Goal: Transaction & Acquisition: Purchase product/service

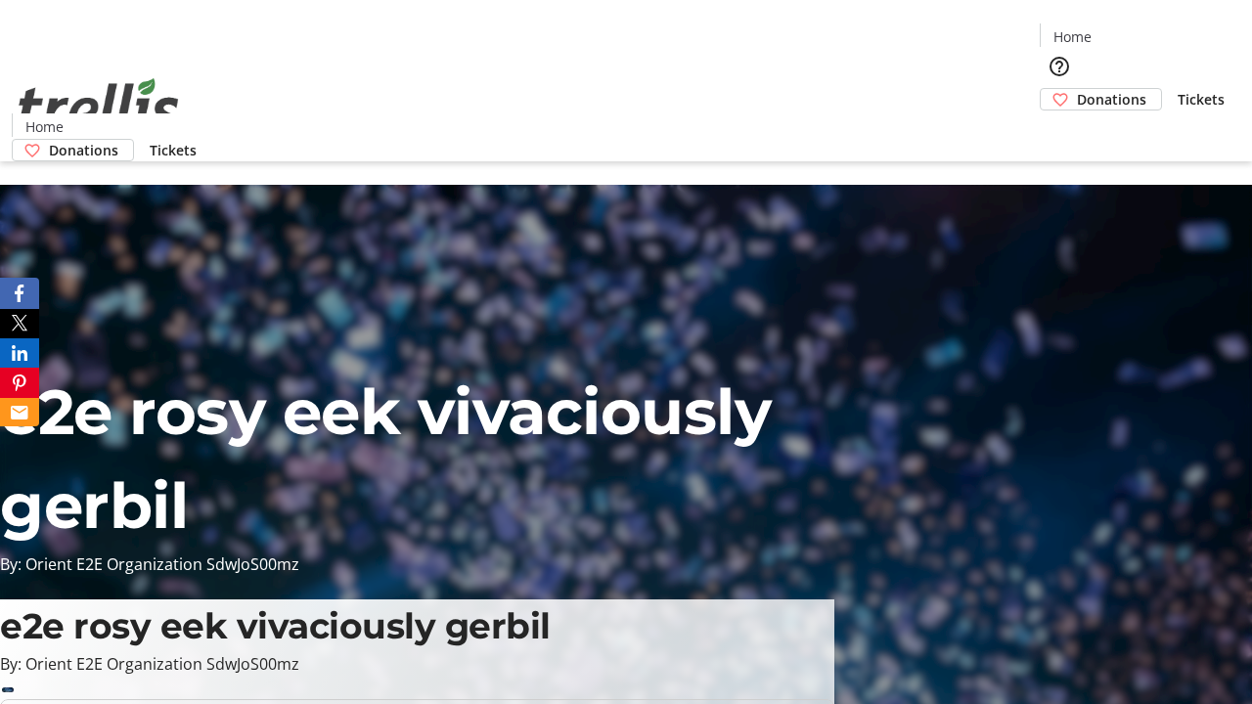
click at [1077, 89] on span "Donations" at bounding box center [1111, 99] width 69 height 21
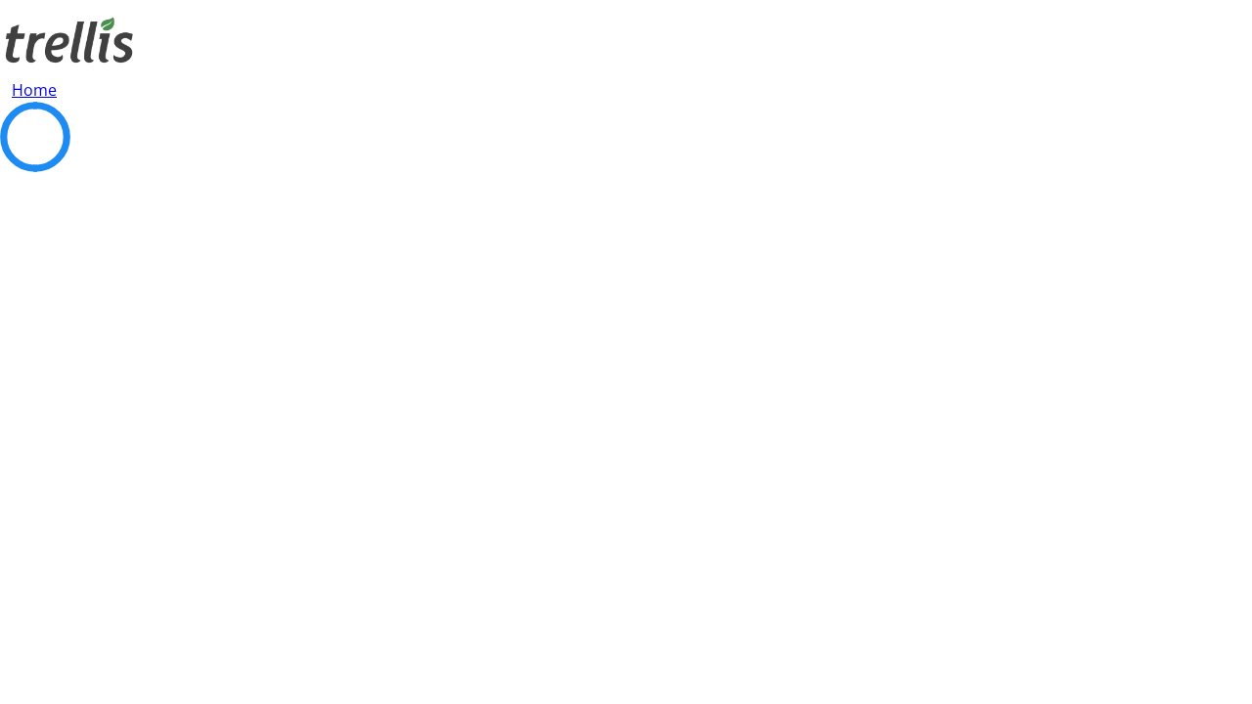
select select "CA"
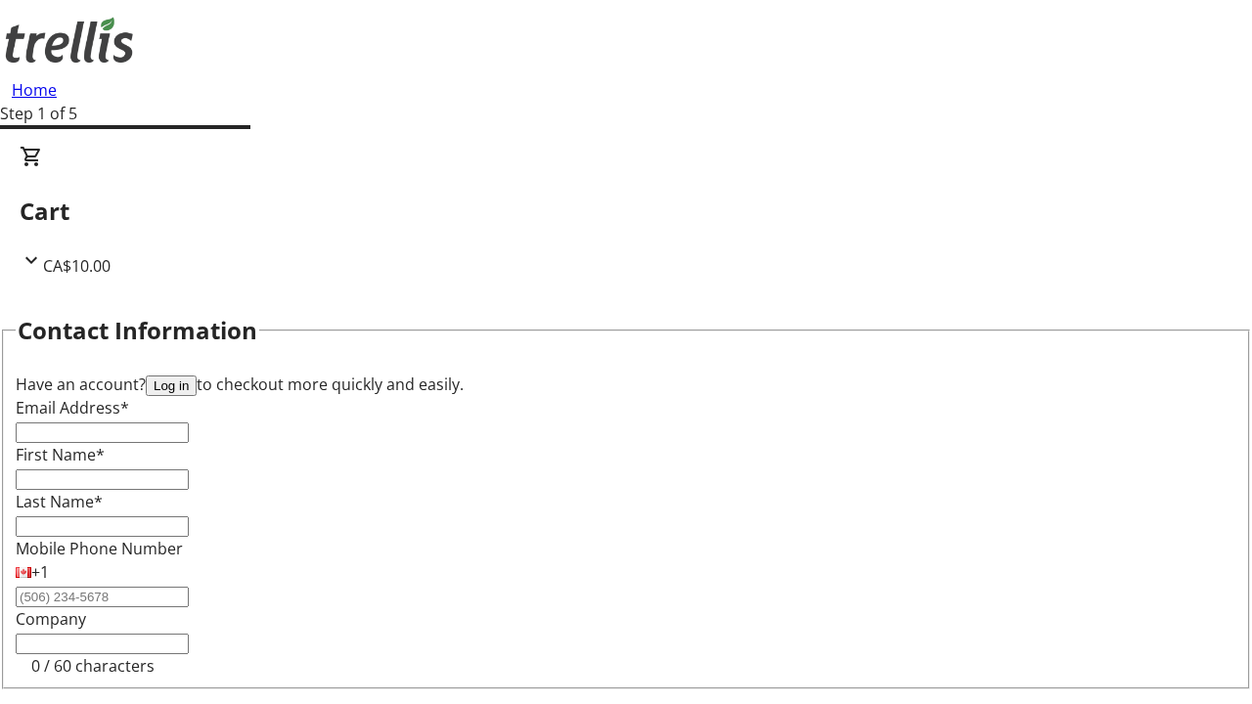
click at [197, 376] on button "Log in" at bounding box center [171, 386] width 51 height 21
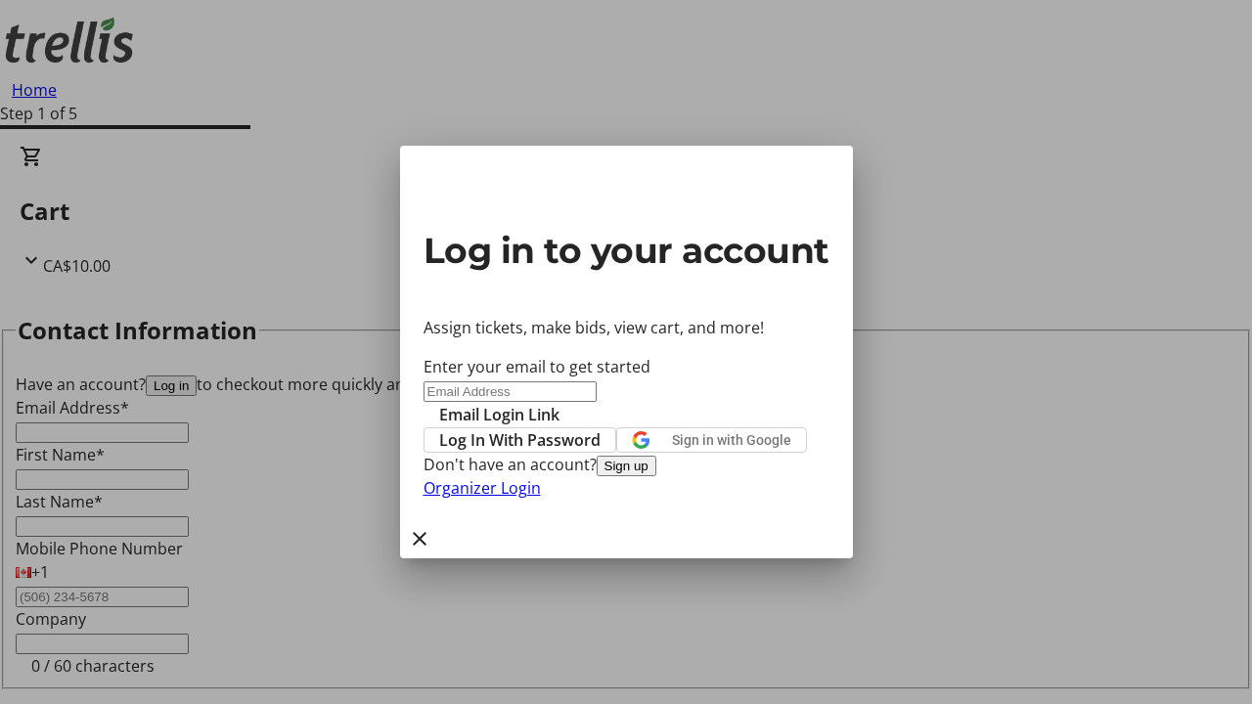
click at [601, 429] on span "Log In With Password" at bounding box center [519, 440] width 161 height 23
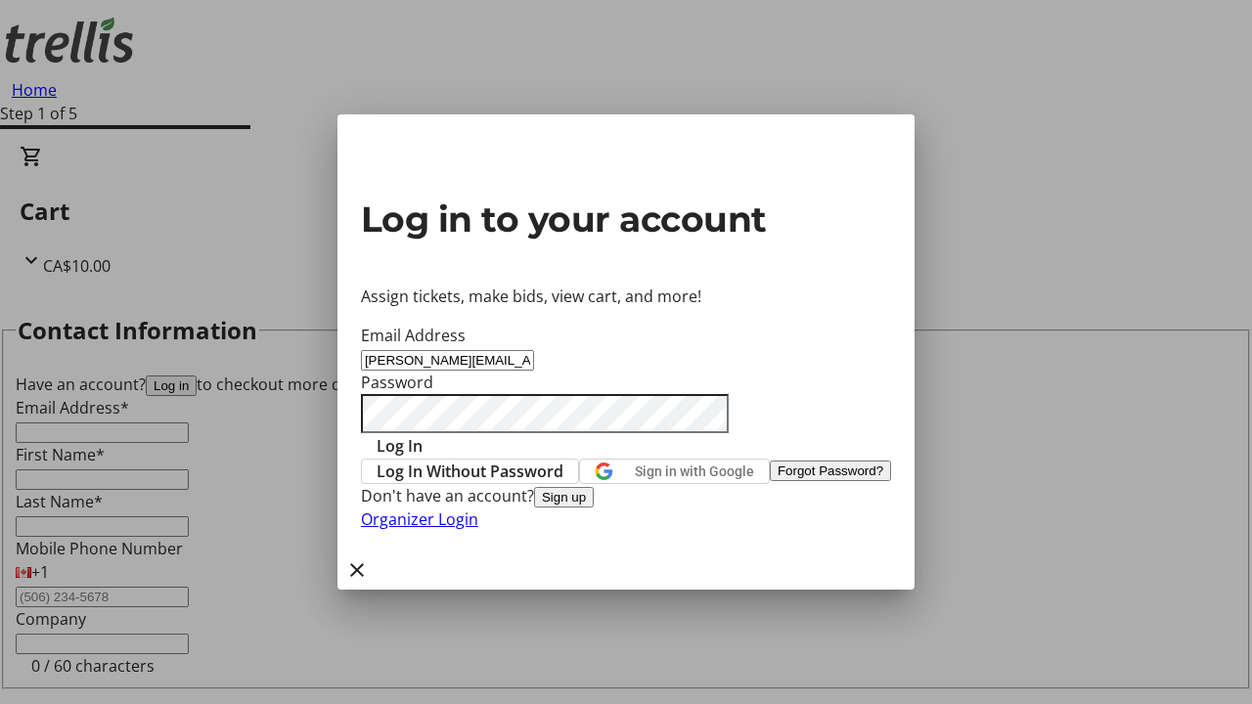
click at [423, 434] on span "Log In" at bounding box center [400, 445] width 46 height 23
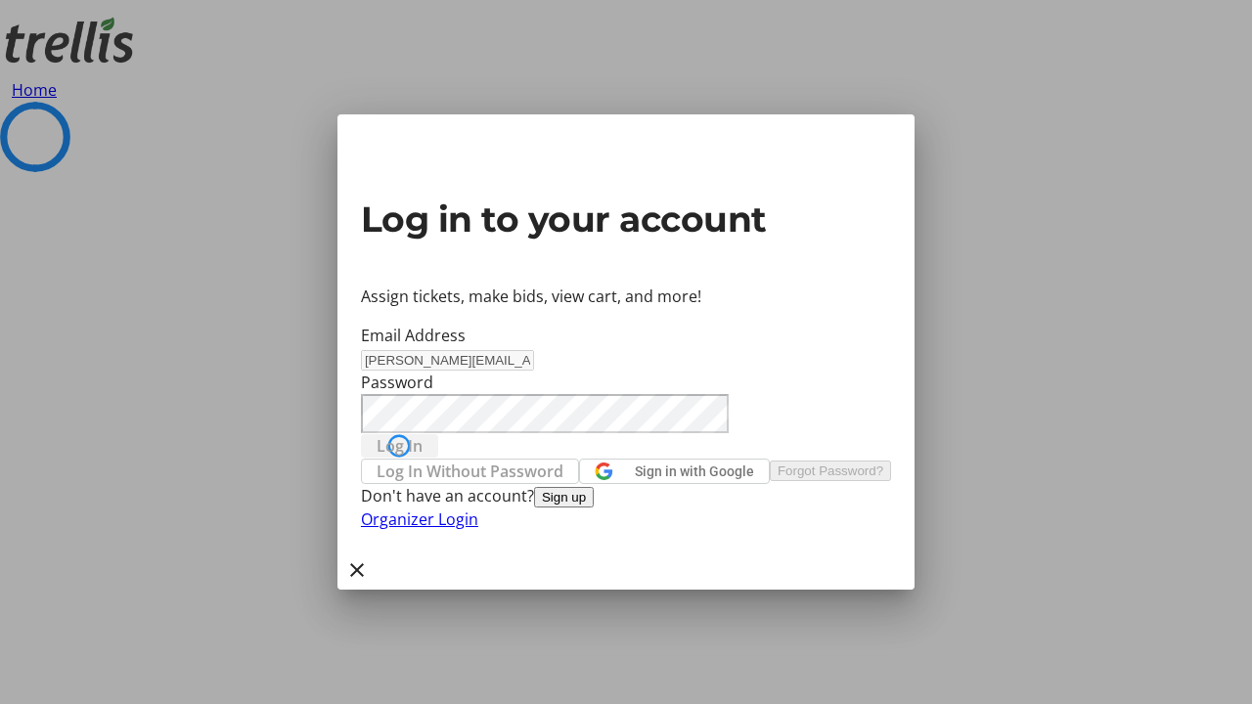
select select "CA"
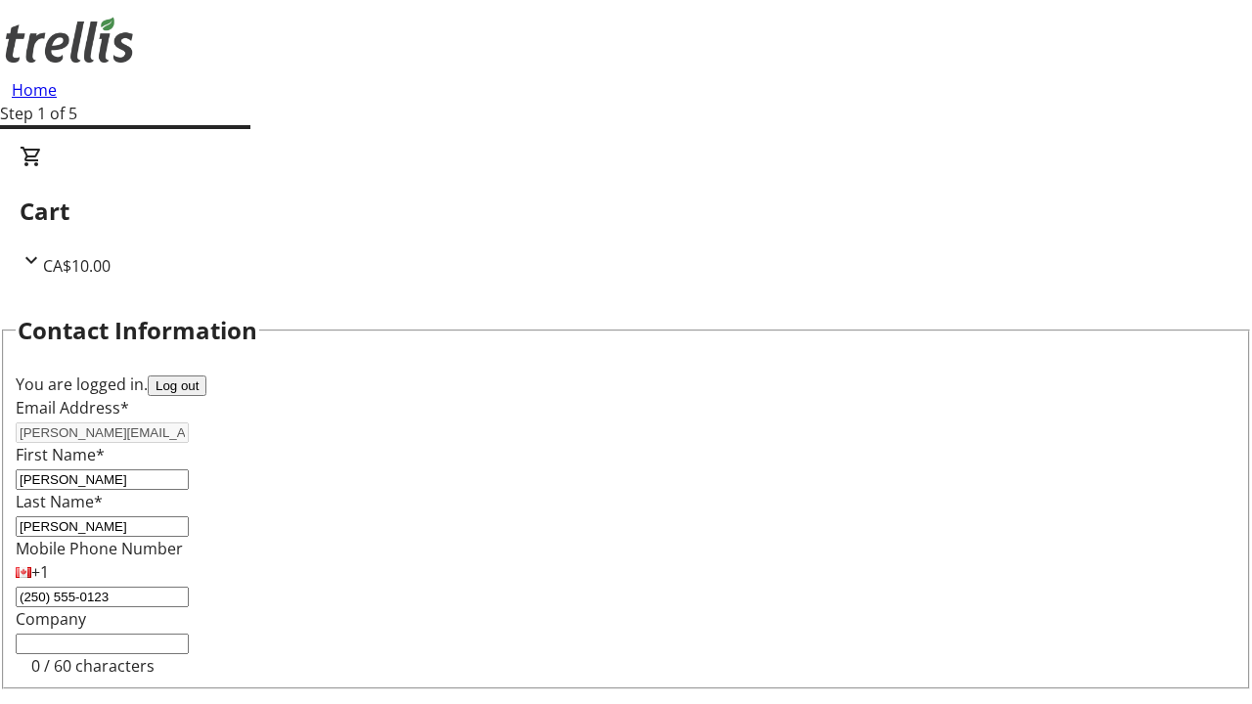
type input "[STREET_ADDRESS][PERSON_NAME]"
type input "Kelowna"
select select "BC"
type input "Kelowna"
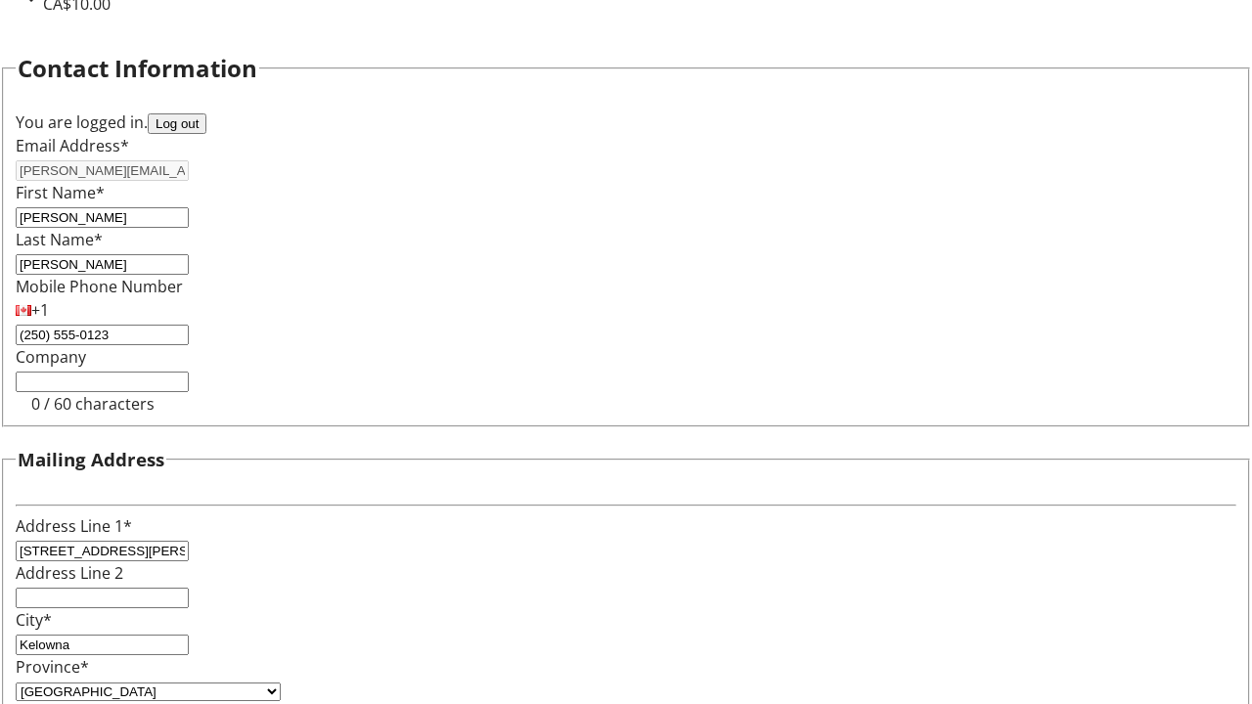
type input "V1Y 0C2"
select select "BC"
select select "CA"
